Goal: Obtain resource: Download file/media

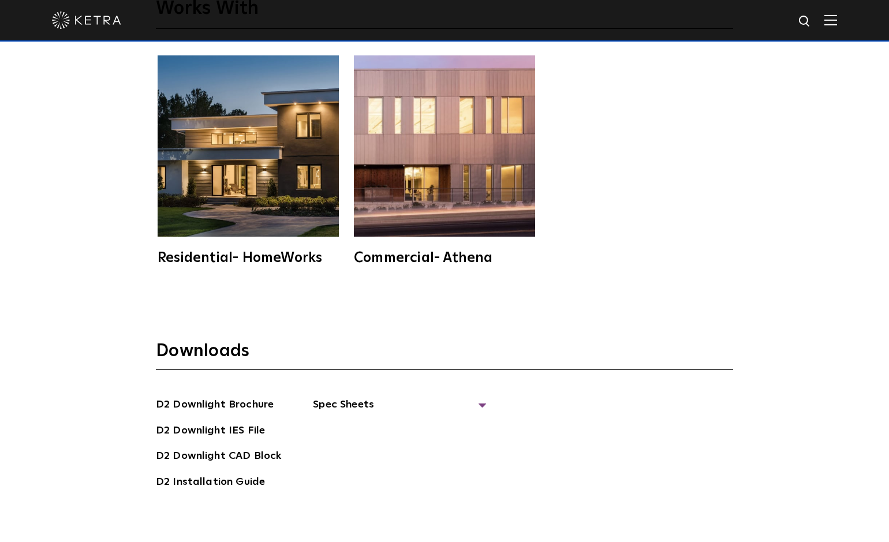
scroll to position [3065, 0]
click at [366, 398] on span "Spec Sheets" at bounding box center [399, 409] width 173 height 25
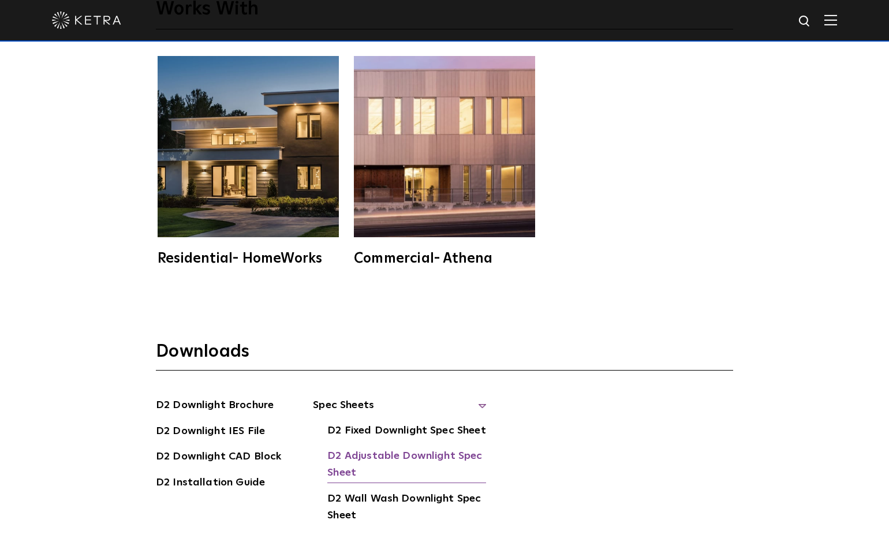
click at [385, 449] on link "D2 Adjustable Downlight Spec Sheet" at bounding box center [406, 465] width 159 height 35
click at [202, 405] on link "D2 Downlight Brochure" at bounding box center [215, 406] width 118 height 18
click at [188, 477] on link "D2 Installation Guide" at bounding box center [210, 484] width 109 height 18
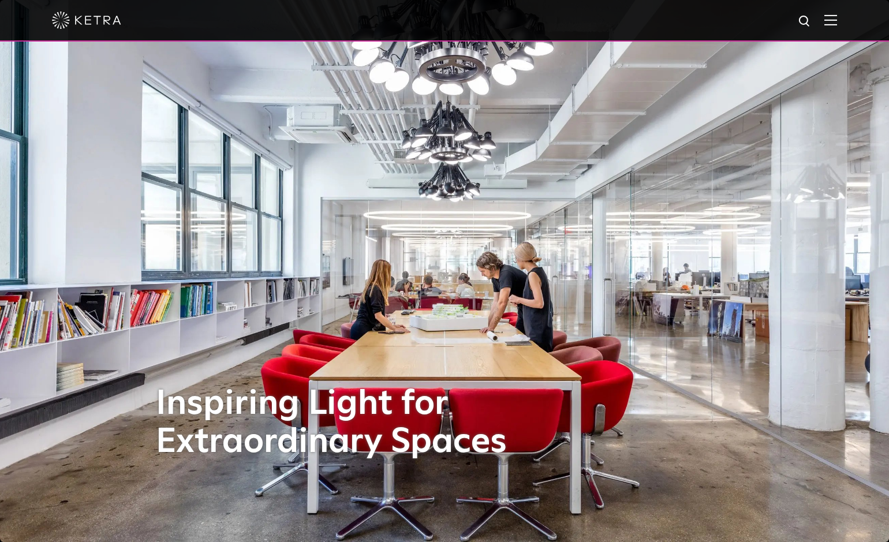
click at [837, 18] on img at bounding box center [831, 19] width 13 height 11
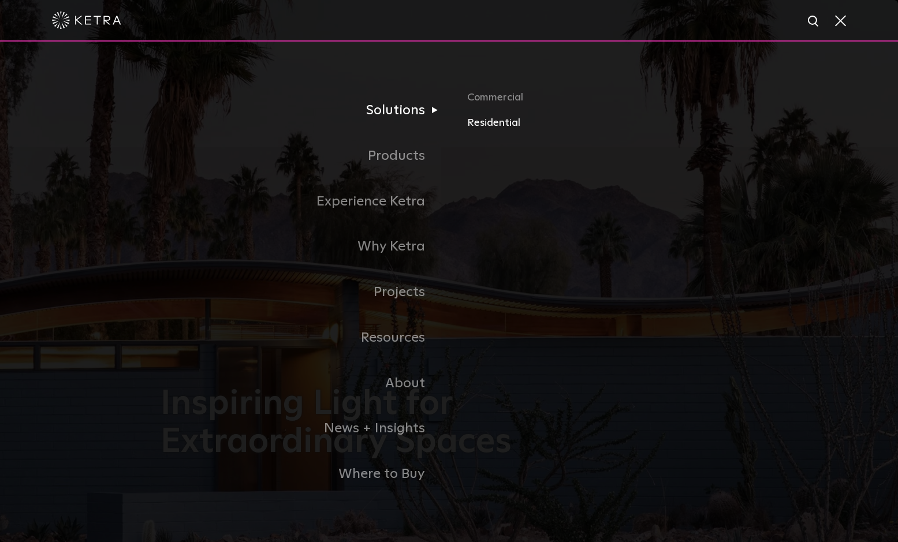
click at [495, 125] on link "Residential" at bounding box center [602, 123] width 270 height 17
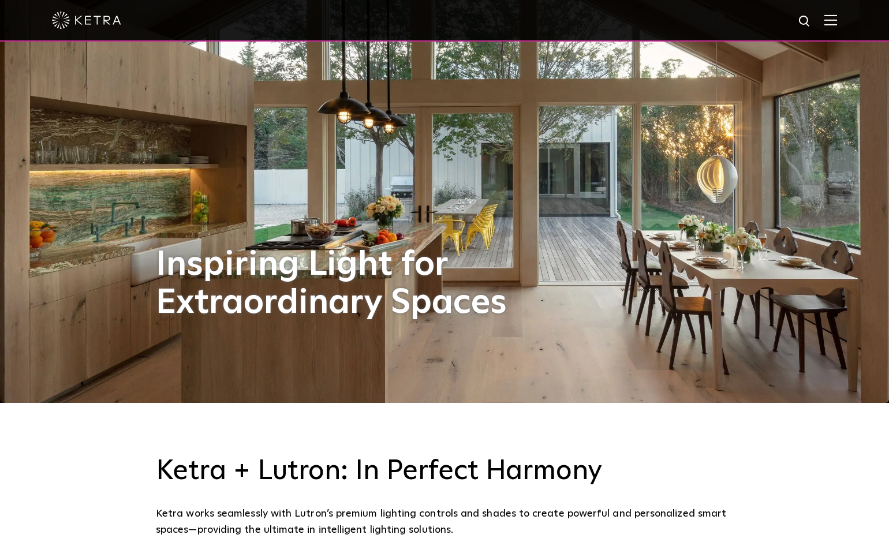
scroll to position [173, 0]
